Goal: Information Seeking & Learning: Find specific page/section

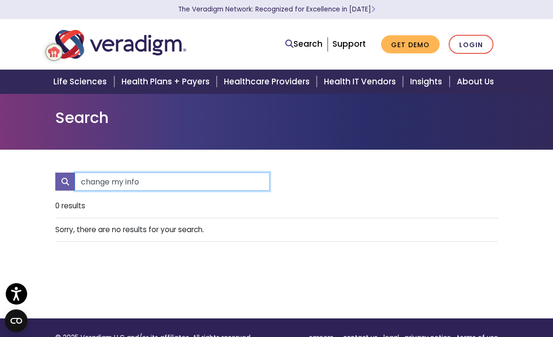
click at [145, 183] on input "change my info" at bounding box center [172, 182] width 195 height 18
type input "change health care provider"
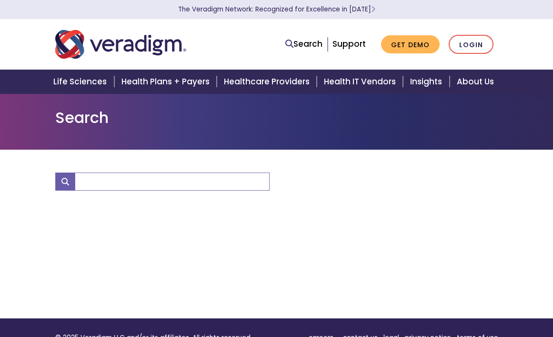
type input "change health care provider"
